Goal: Find specific page/section

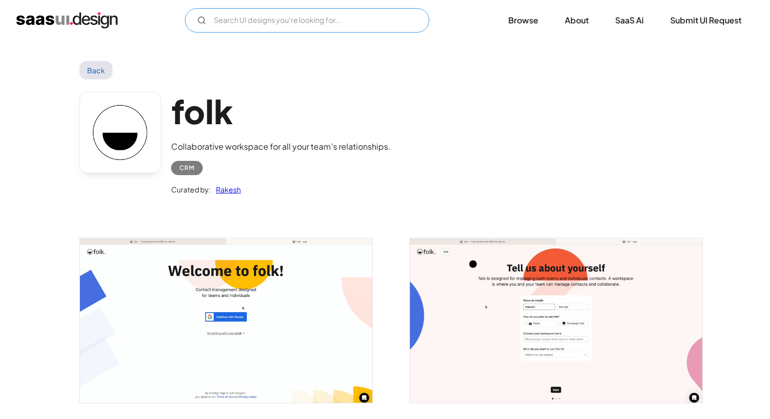
click at [359, 18] on input "Email Form" at bounding box center [307, 20] width 244 height 24
type input "notification"
click at [329, 17] on input "notification" at bounding box center [307, 20] width 244 height 24
click at [89, 73] on link "Back" at bounding box center [95, 70] width 33 height 18
click at [72, 16] on img "home" at bounding box center [66, 20] width 101 height 16
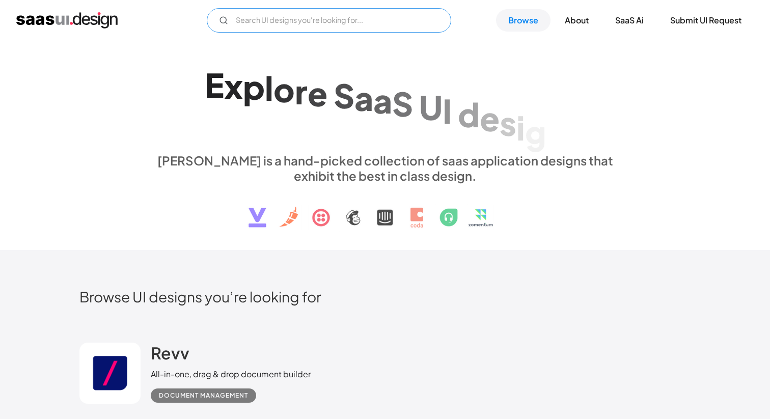
click at [330, 20] on input "Email Form" at bounding box center [329, 20] width 244 height 24
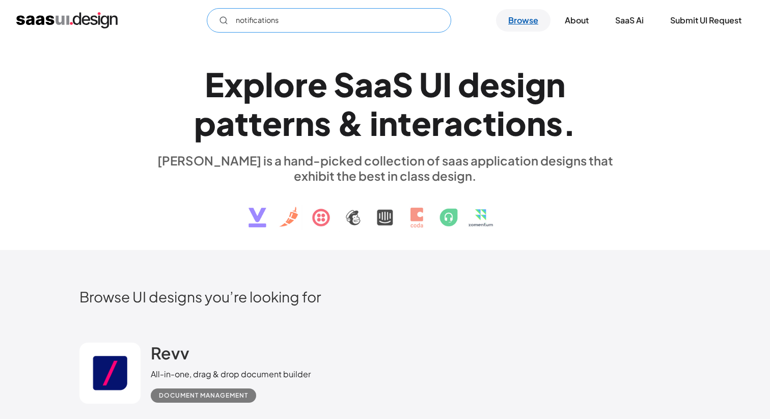
type input "notifications"
click at [511, 23] on link "Browse" at bounding box center [523, 20] width 55 height 22
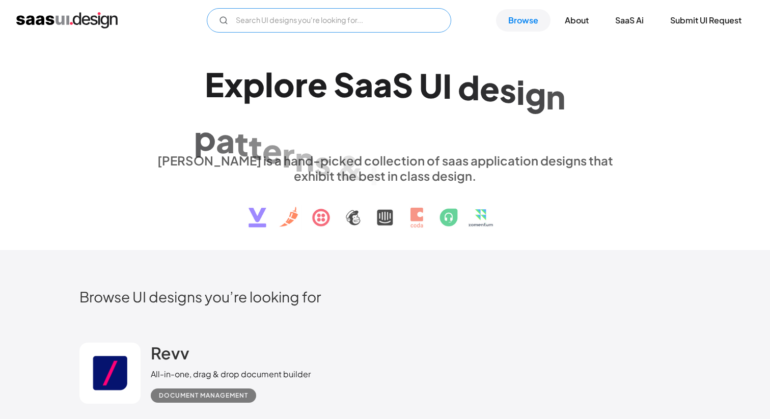
click at [327, 18] on input "Email Form" at bounding box center [329, 20] width 244 height 24
